Goal: Information Seeking & Learning: Compare options

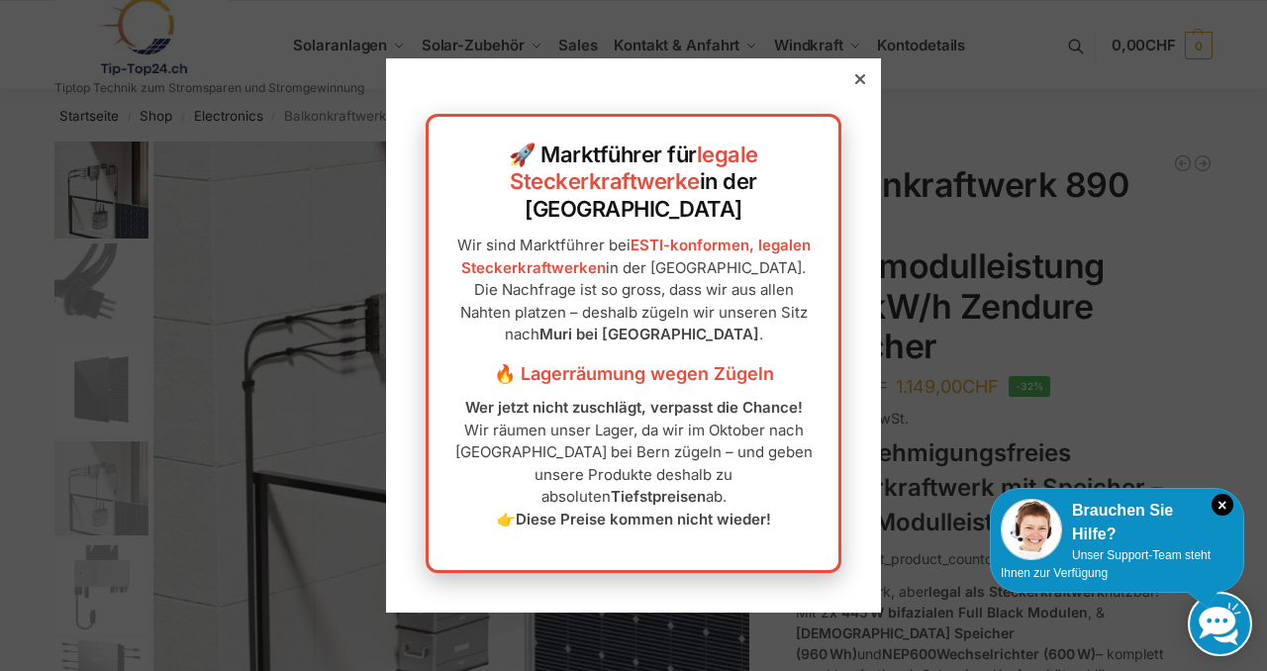
click at [858, 84] on icon at bounding box center [860, 79] width 10 height 10
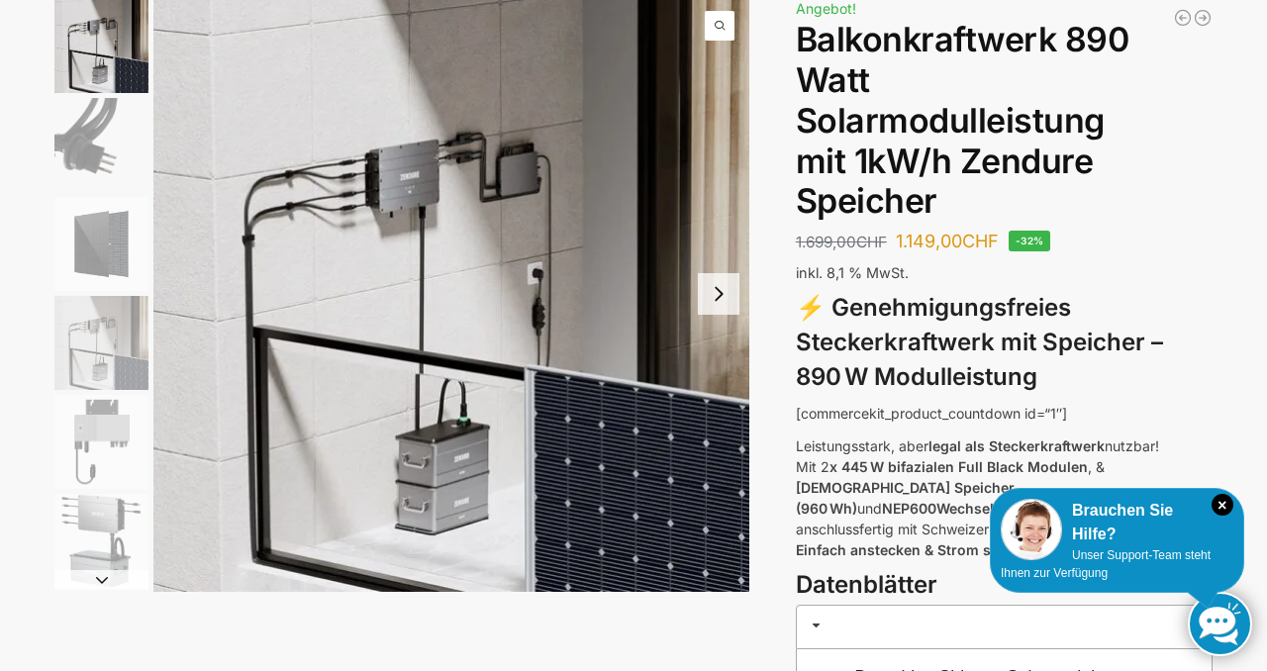
scroll to position [110, 0]
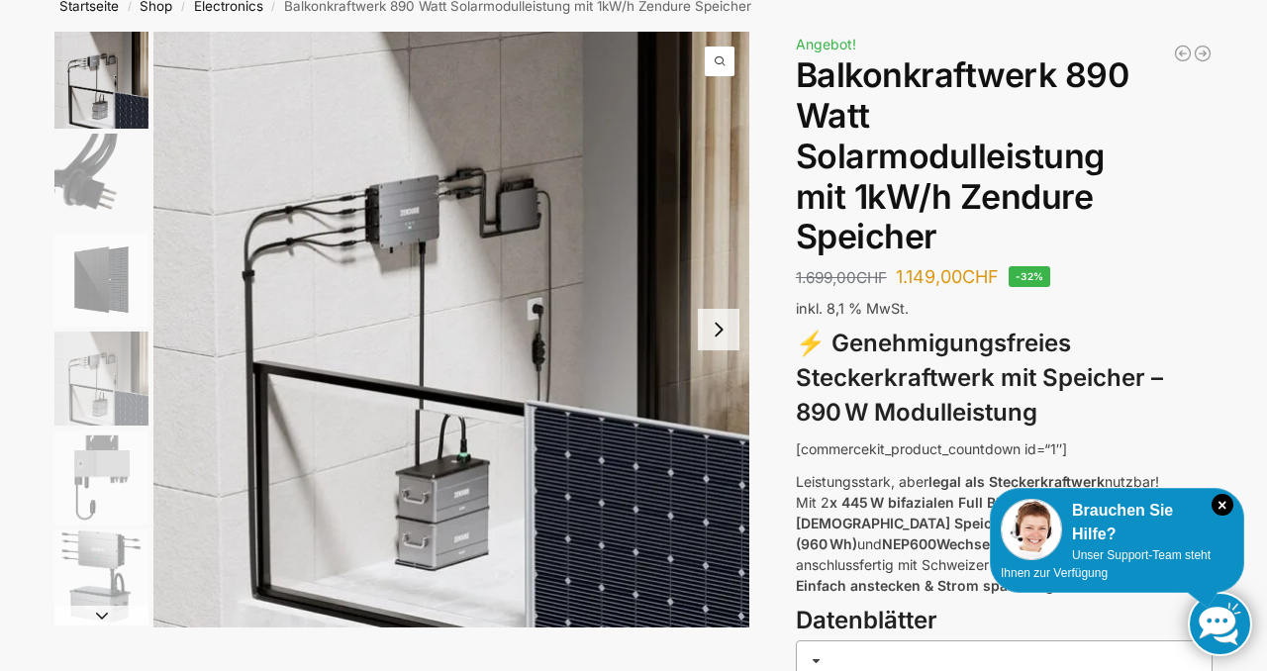
click at [717, 331] on button "Next slide" at bounding box center [719, 330] width 42 height 42
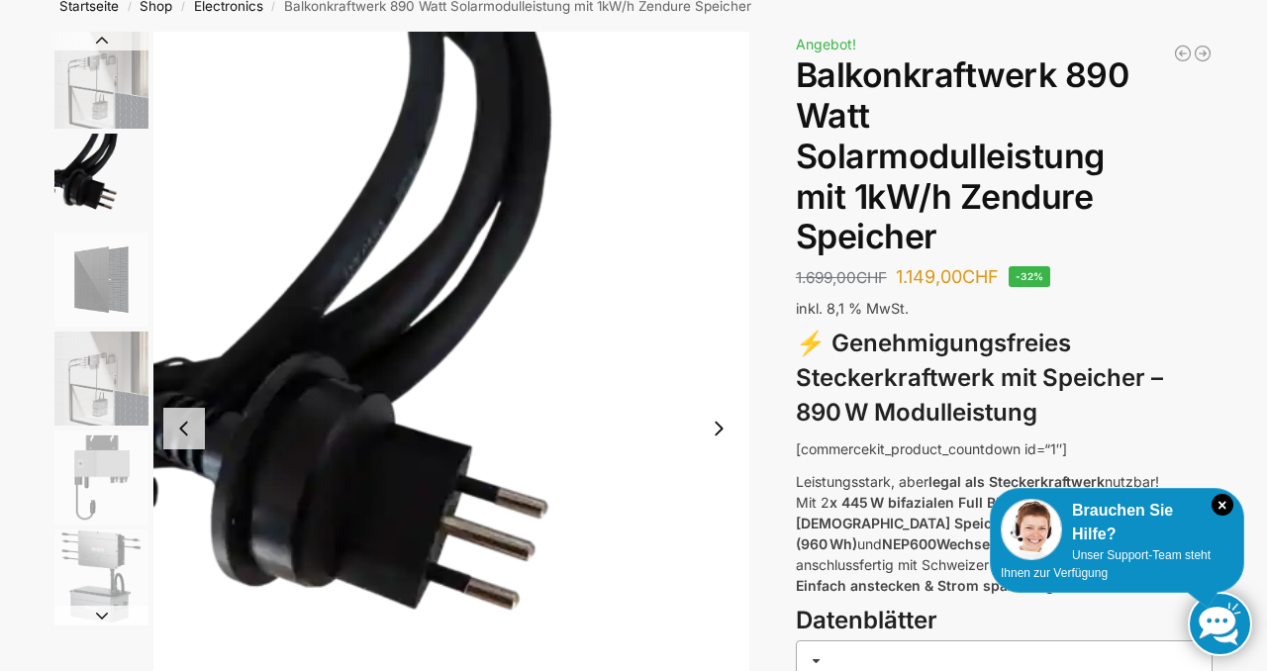
click at [721, 431] on button "Next slide" at bounding box center [719, 429] width 42 height 42
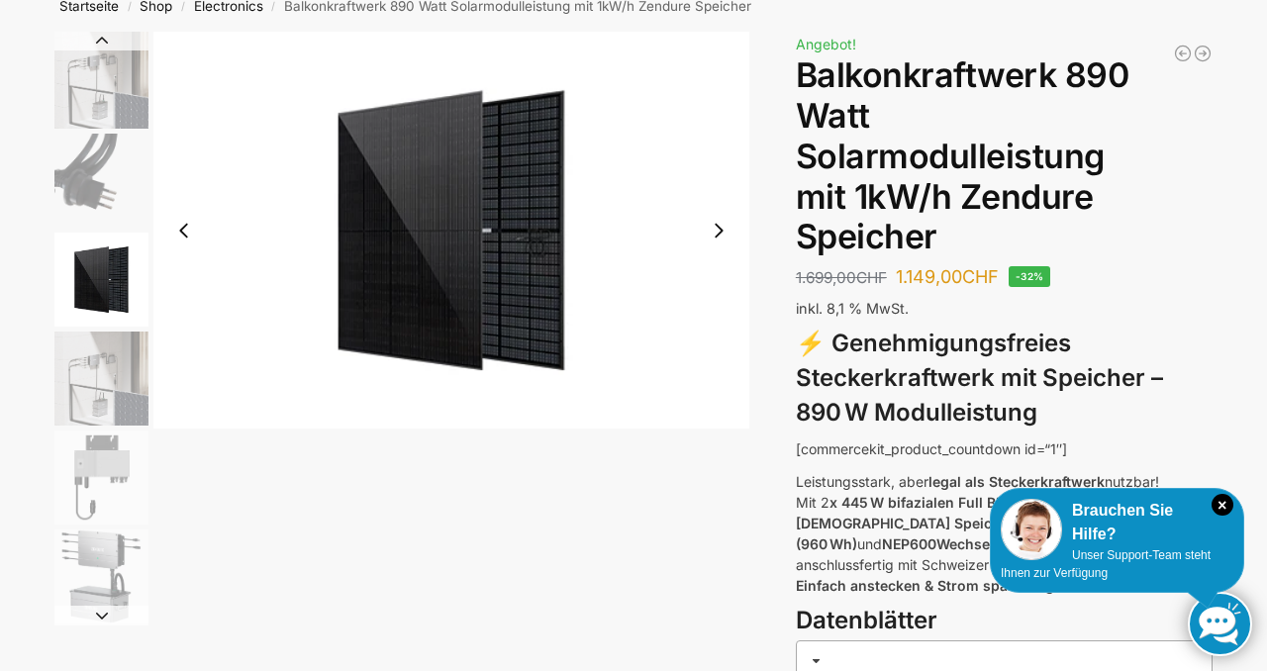
click at [722, 230] on button "Next slide" at bounding box center [719, 231] width 42 height 42
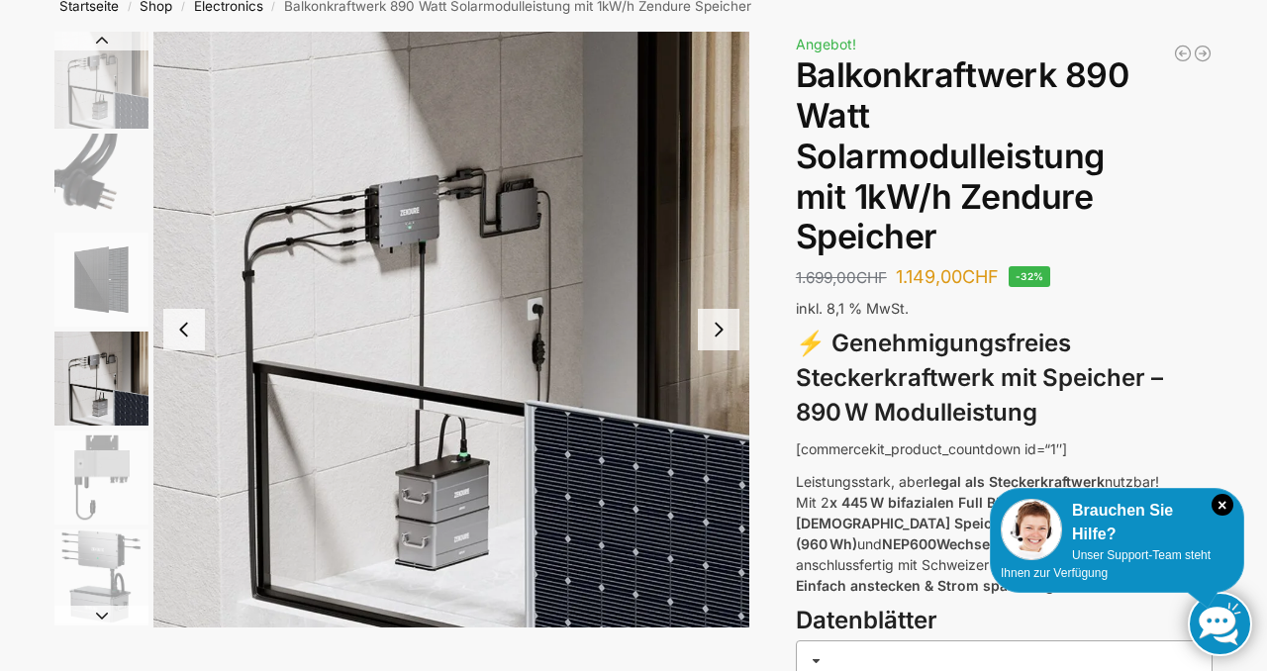
click at [721, 326] on button "Next slide" at bounding box center [719, 330] width 42 height 42
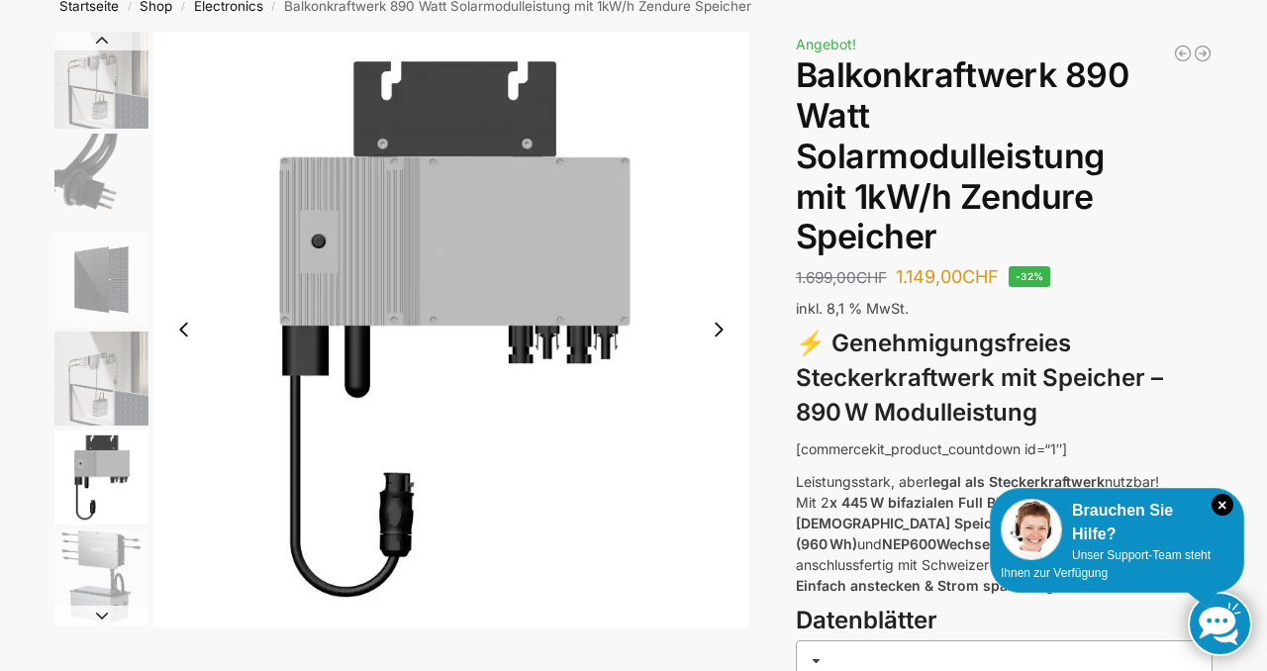
click at [721, 331] on button "Next slide" at bounding box center [719, 330] width 42 height 42
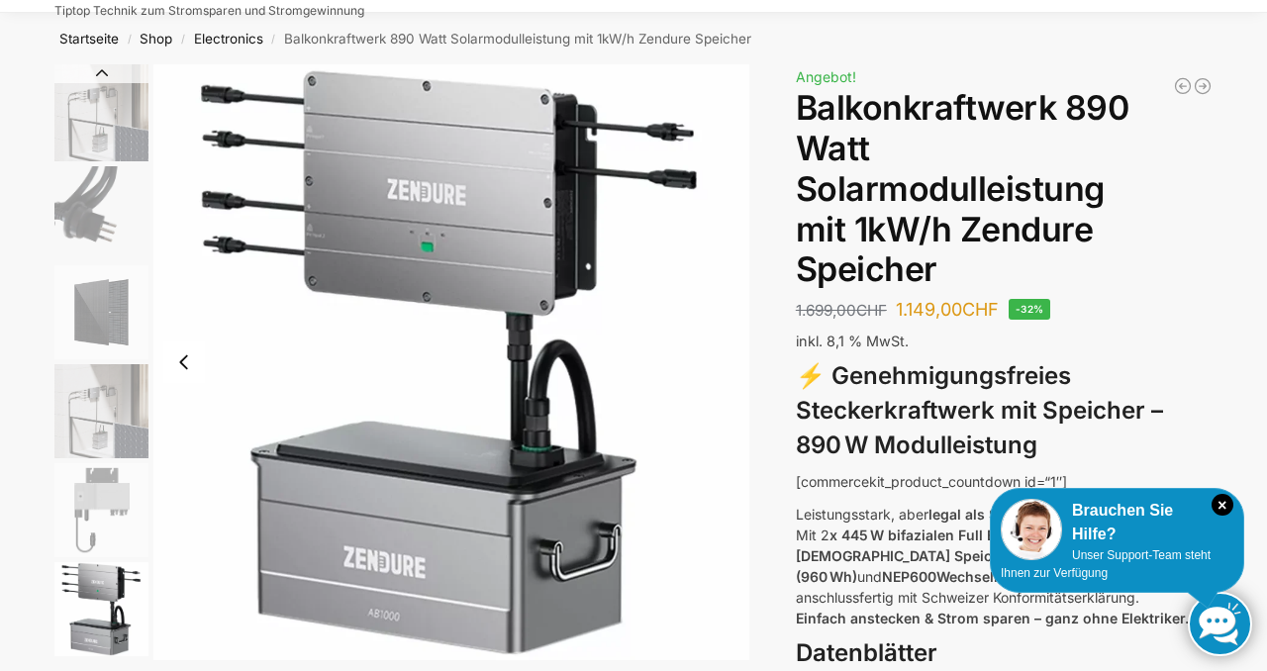
scroll to position [142, 0]
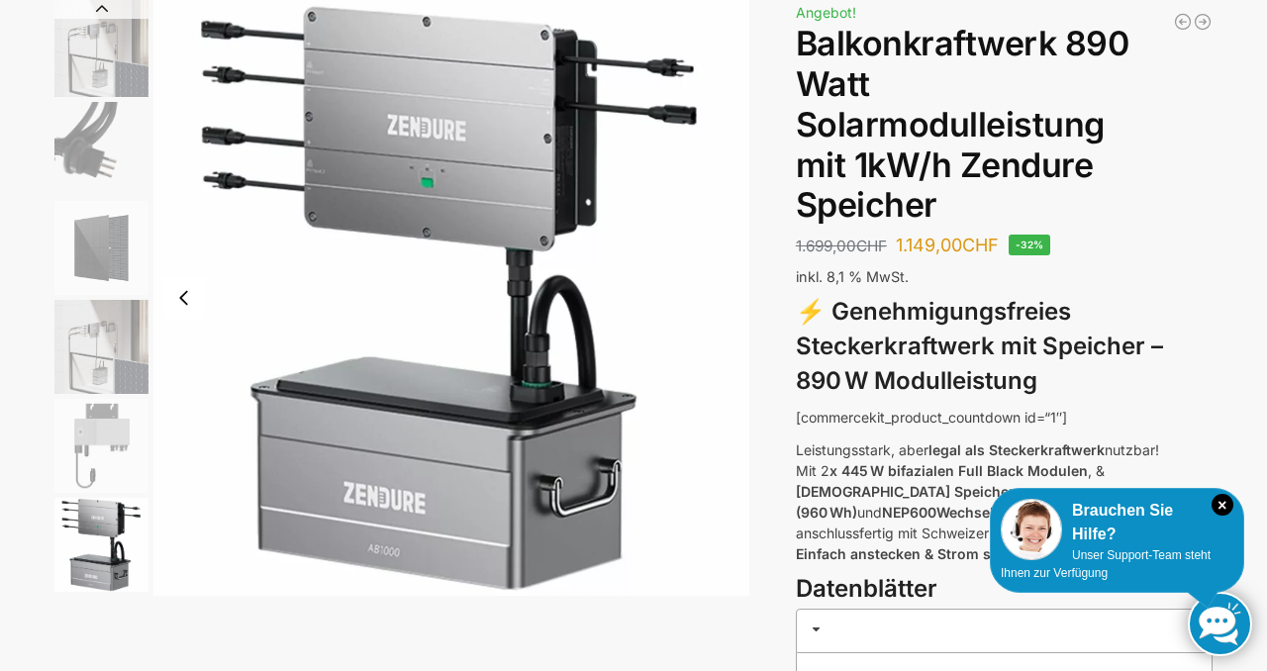
click at [99, 531] on img "6 / 6" at bounding box center [101, 545] width 94 height 94
click at [97, 446] on img "5 / 6" at bounding box center [101, 446] width 94 height 94
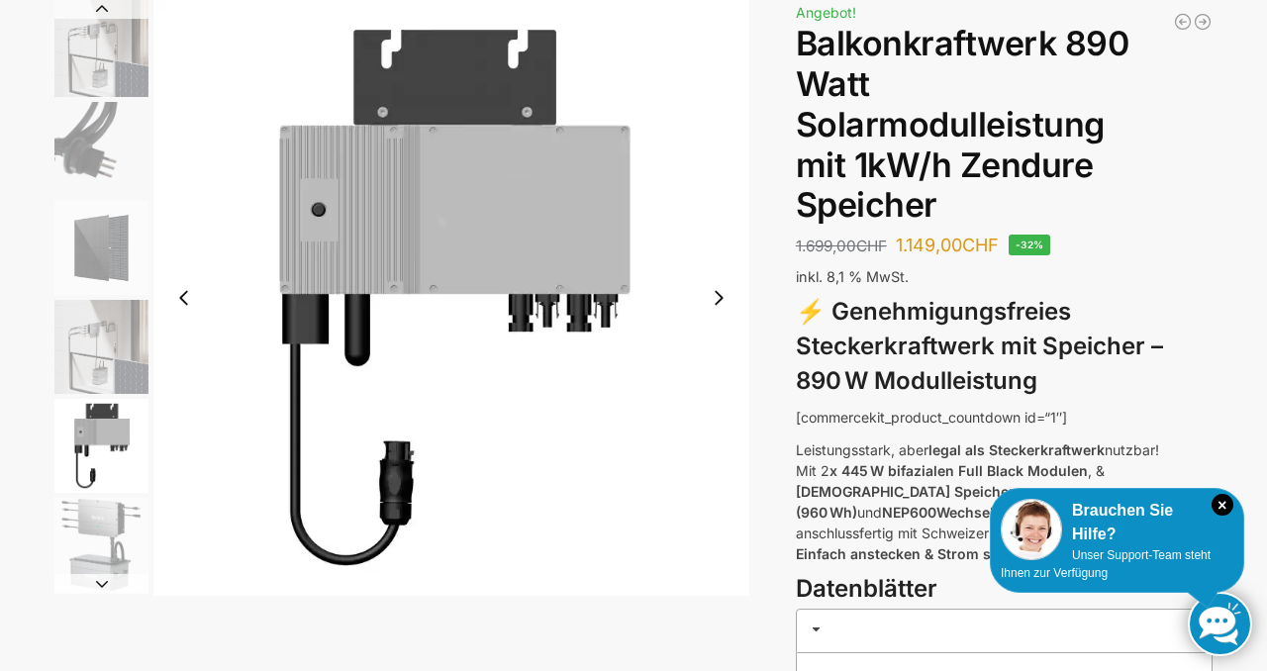
click at [83, 153] on img "2 / 6" at bounding box center [101, 149] width 94 height 94
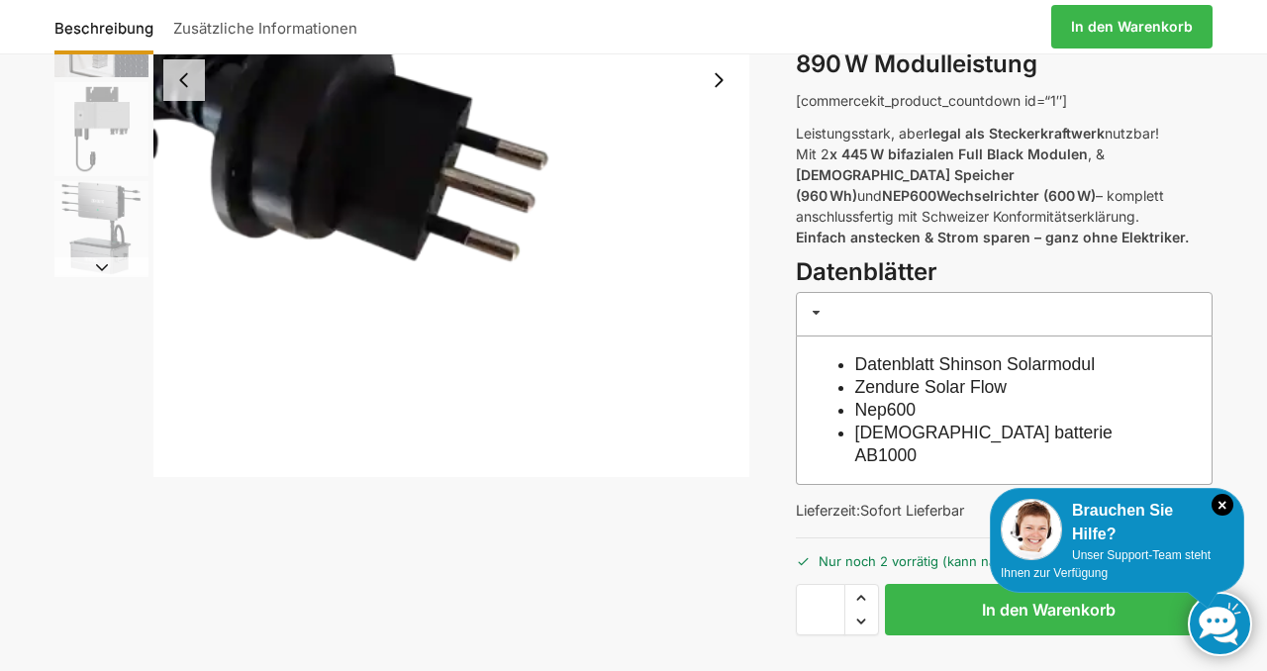
scroll to position [462, 0]
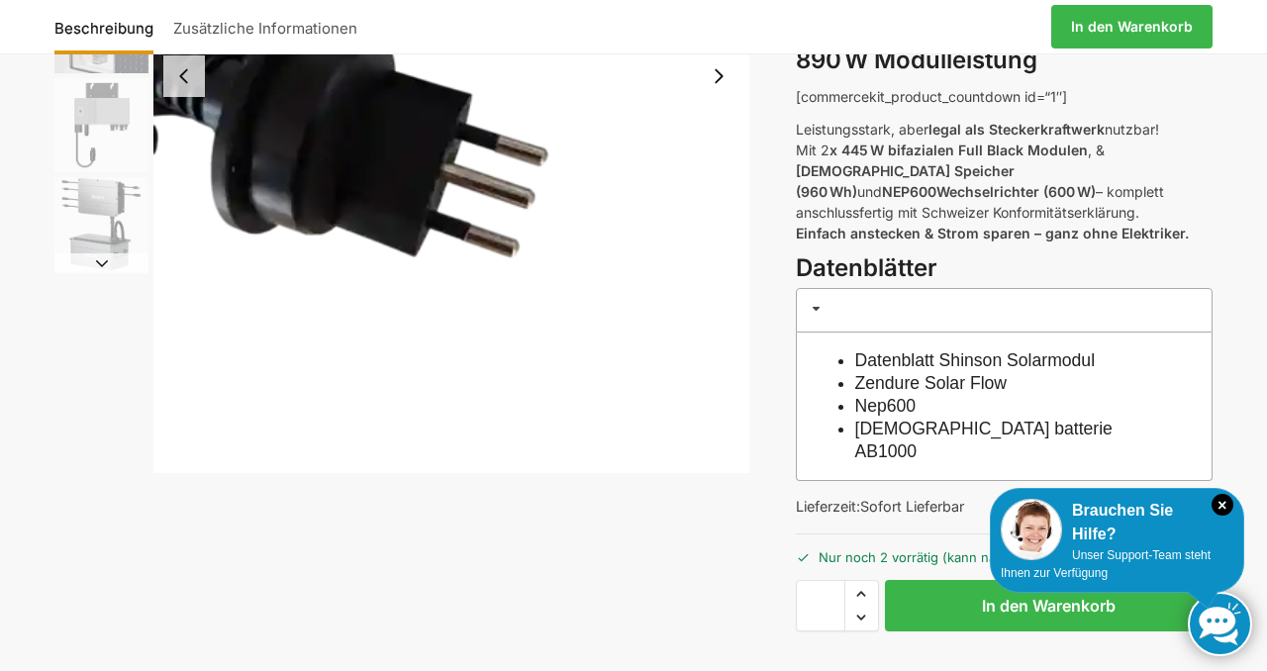
click at [816, 301] on span at bounding box center [817, 309] width 16 height 16
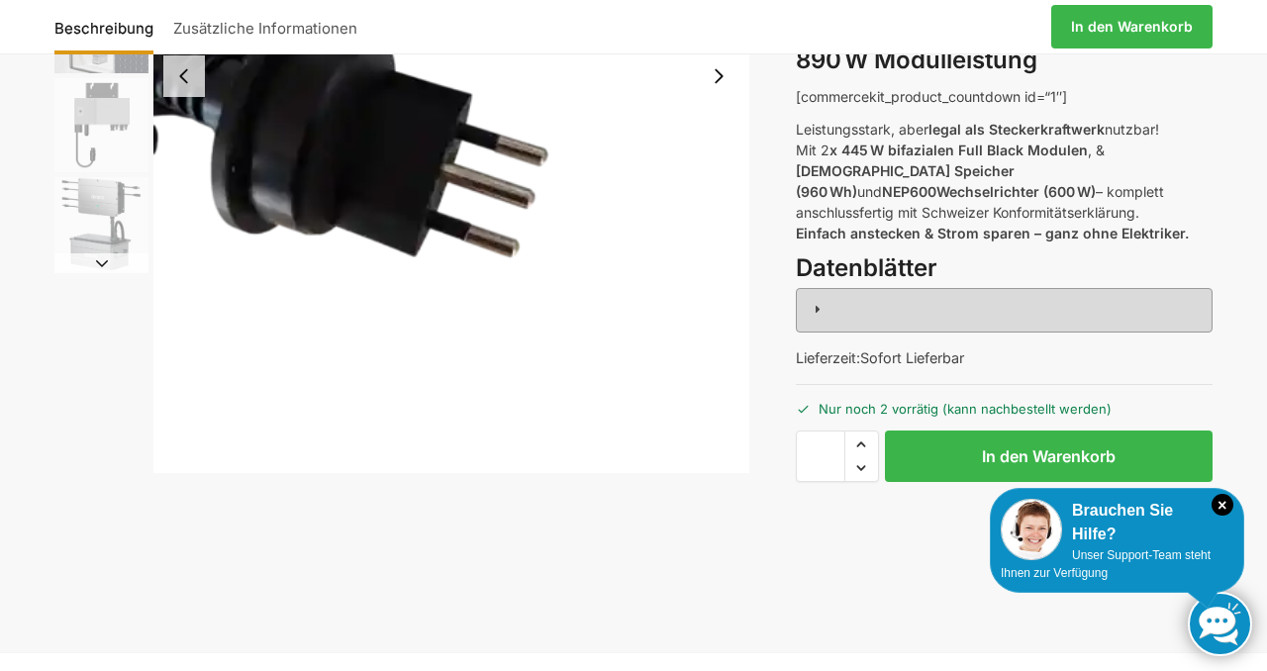
click at [816, 301] on span at bounding box center [817, 309] width 16 height 16
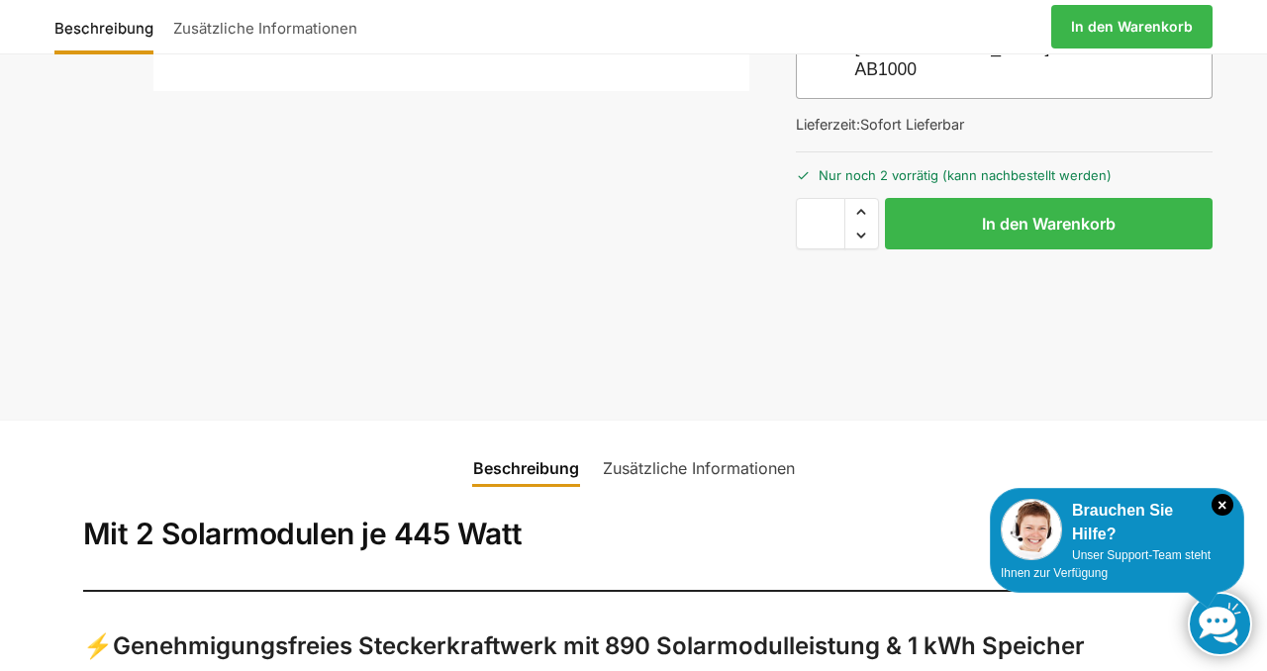
scroll to position [823, 0]
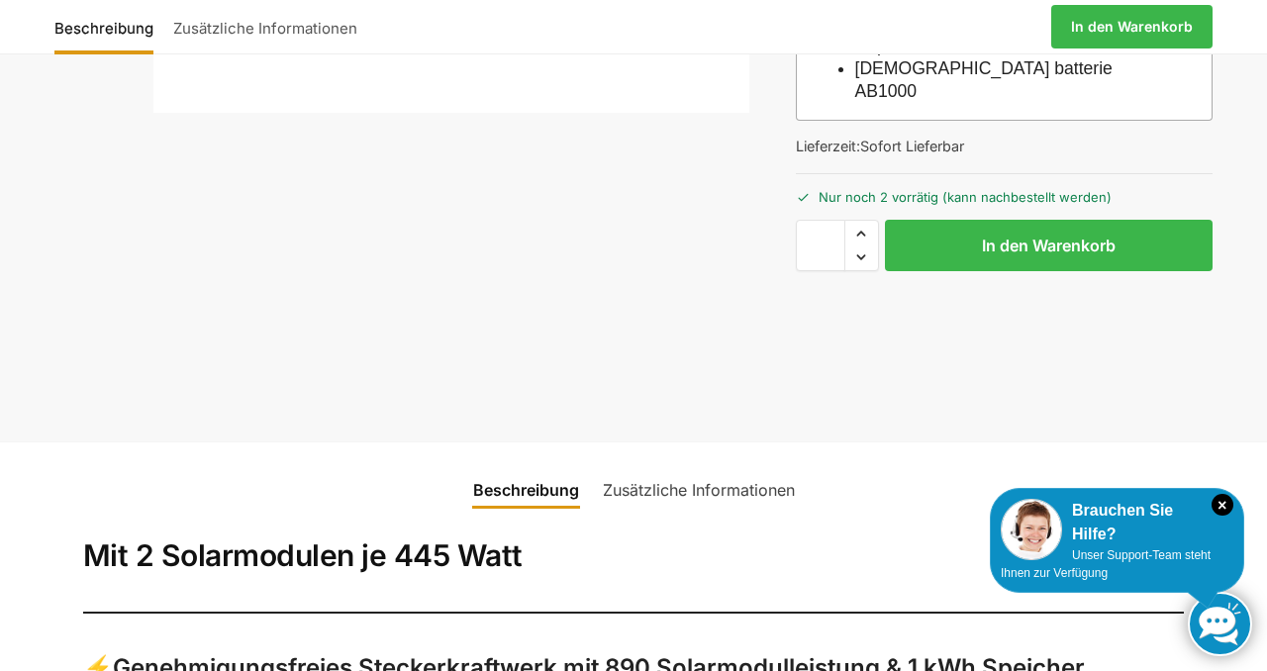
click at [662, 466] on link "Zusätzliche Informationen" at bounding box center [699, 490] width 216 height 48
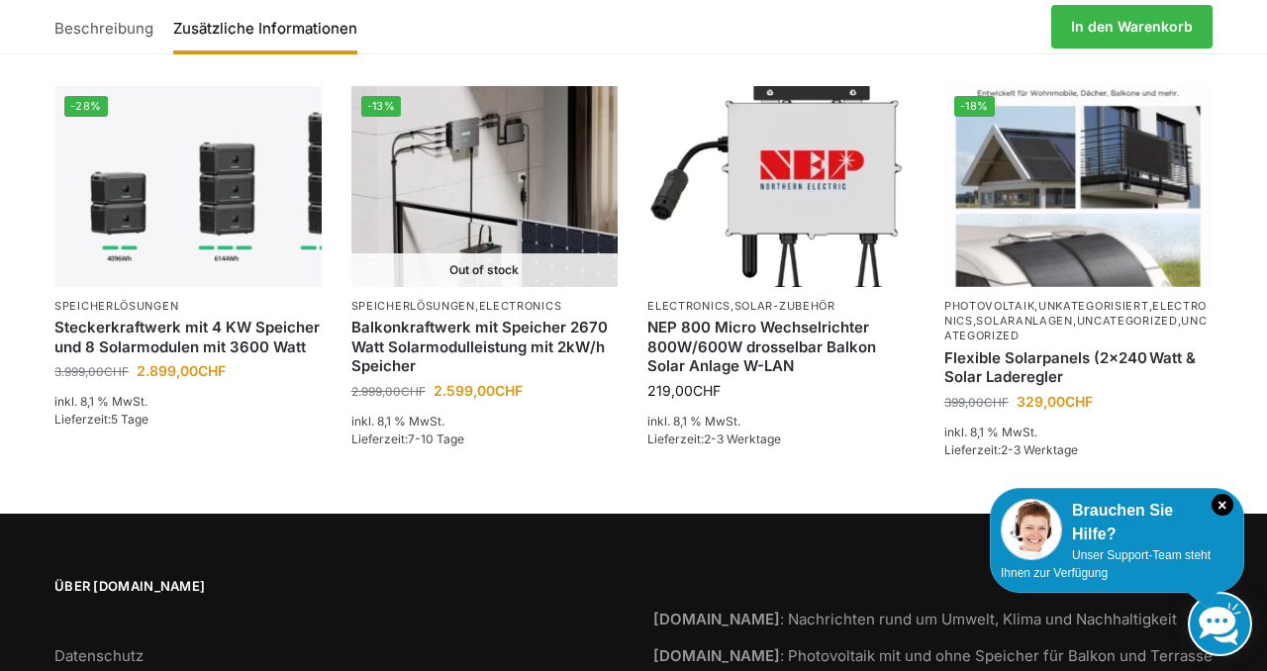
scroll to position [1624, 0]
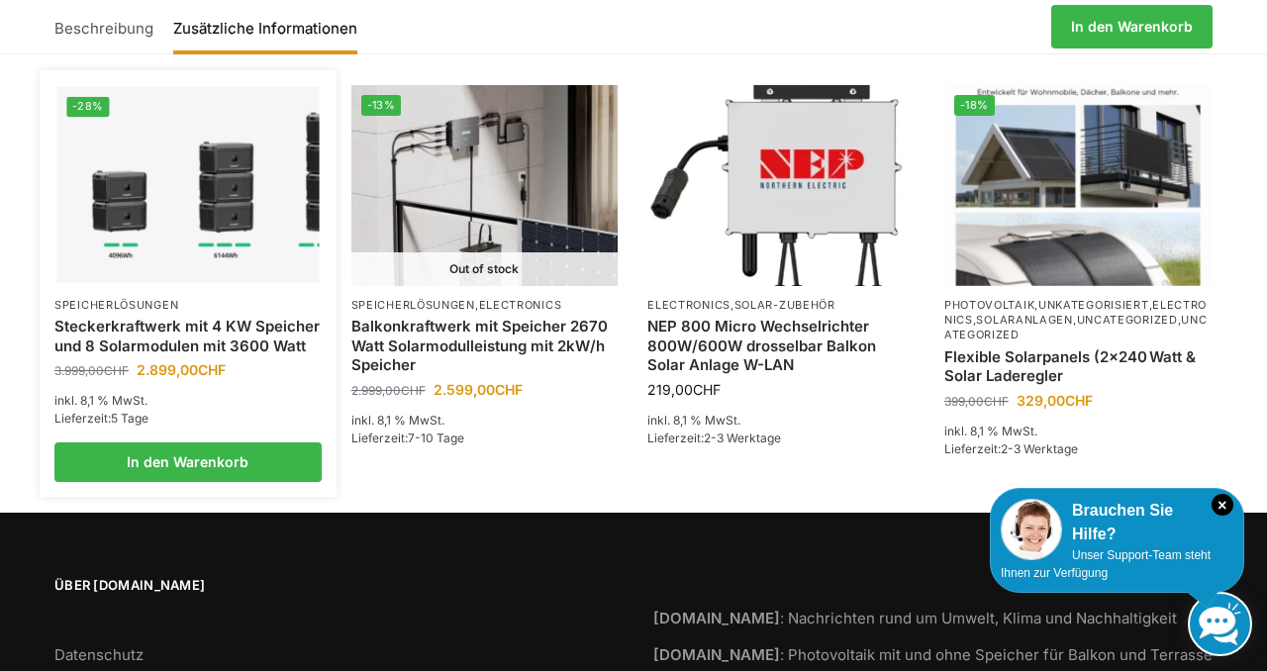
click at [184, 203] on img at bounding box center [187, 185] width 262 height 197
